Goal: Navigation & Orientation: Find specific page/section

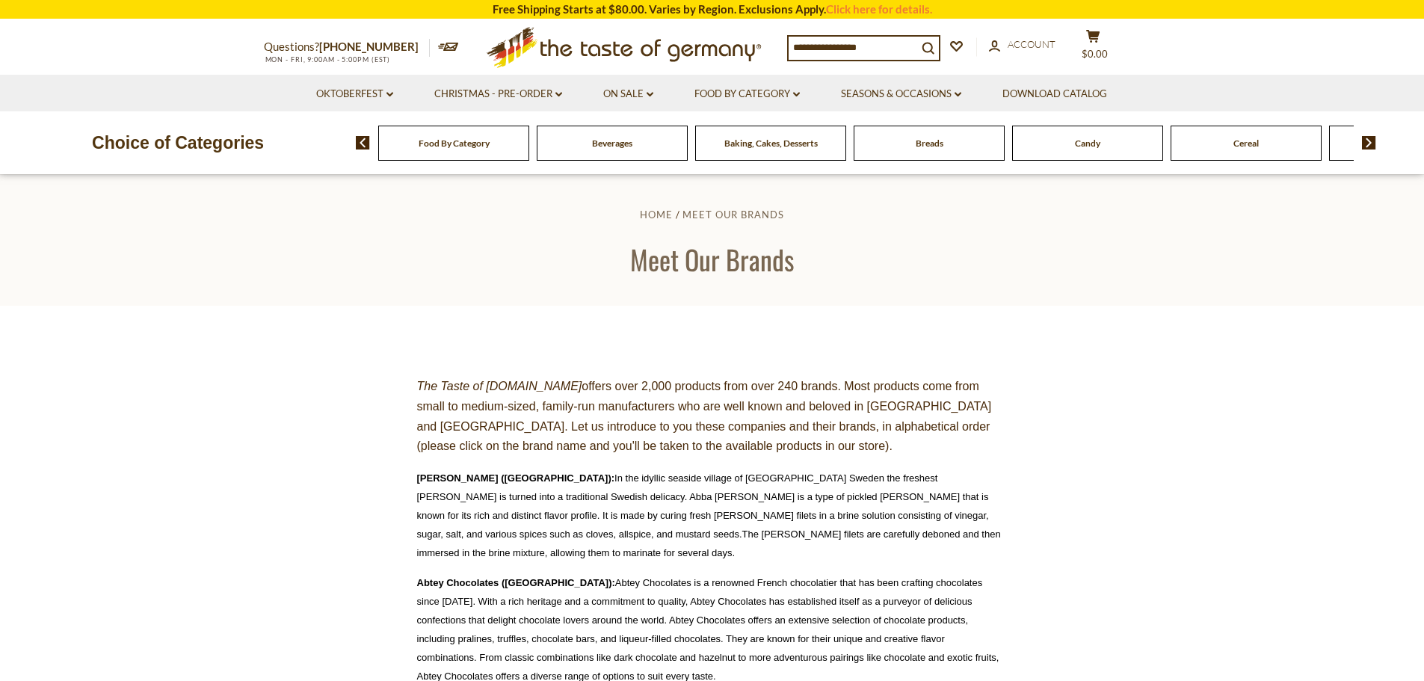
click at [1097, 145] on span "Candy" at bounding box center [1087, 143] width 25 height 11
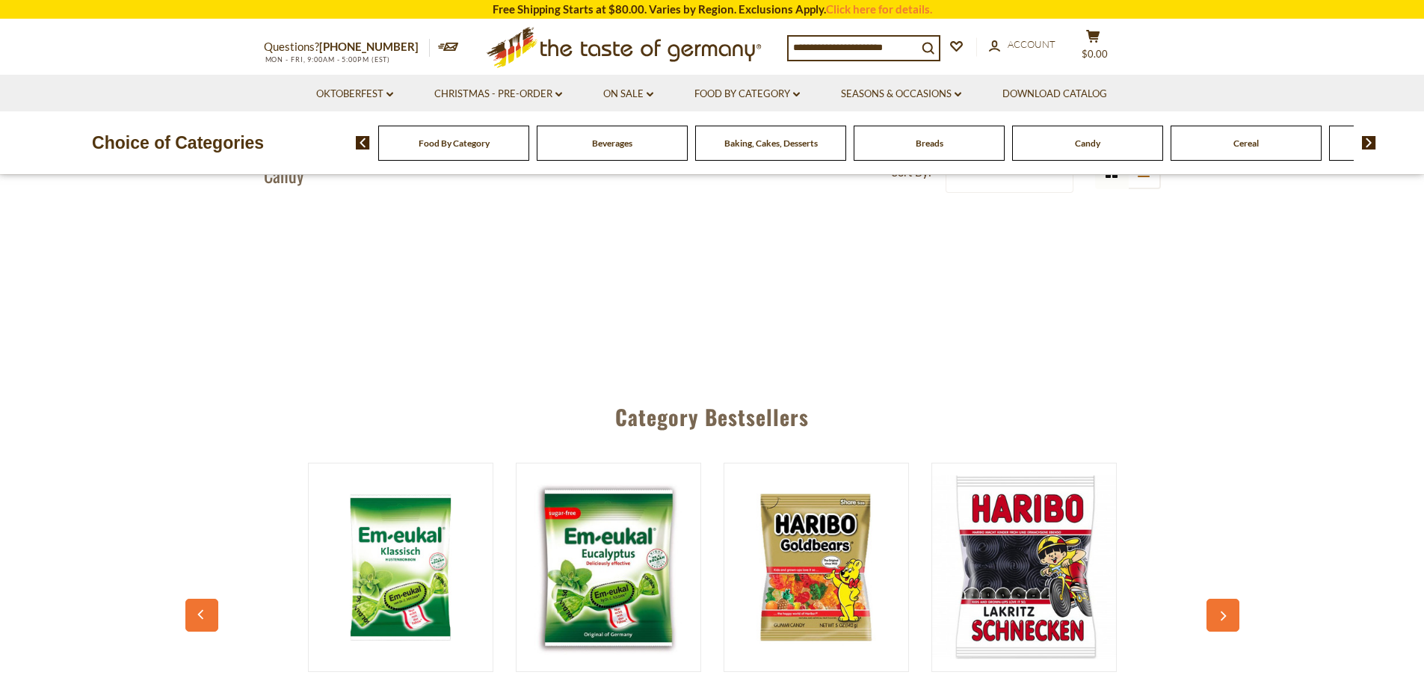
scroll to position [822, 0]
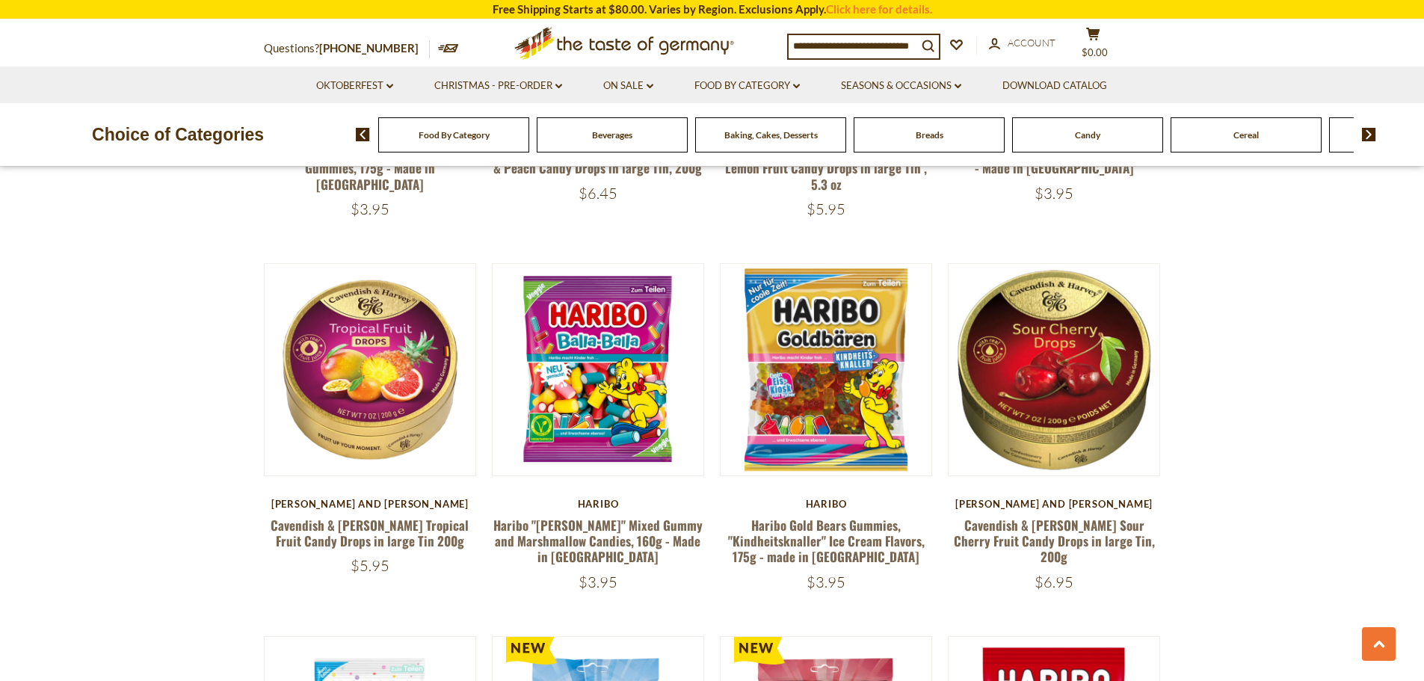
scroll to position [1644, 0]
